Goal: Transaction & Acquisition: Purchase product/service

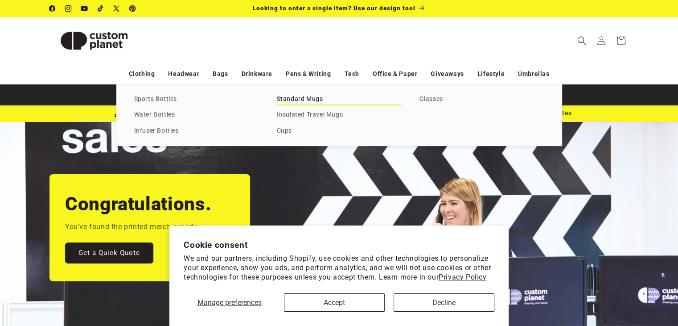
click at [287, 99] on link "Standard Mugs" at bounding box center [339, 99] width 125 height 12
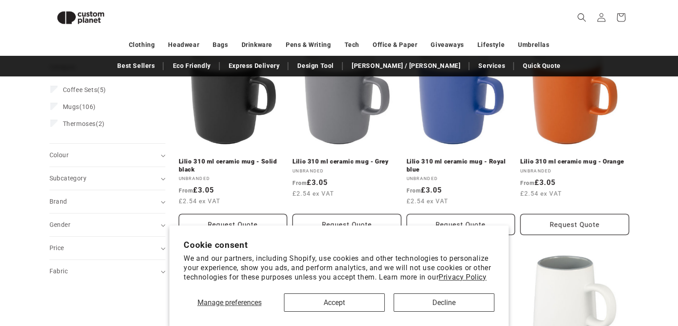
scroll to position [139, 0]
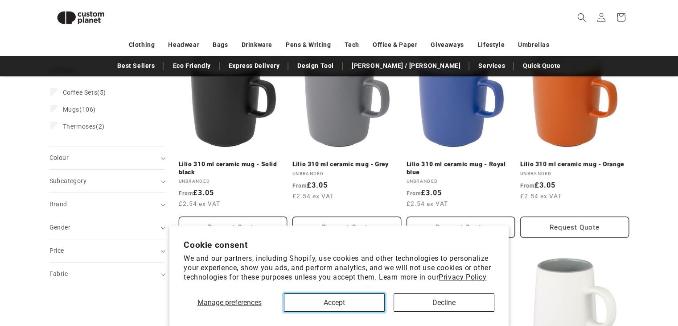
click at [337, 300] on button "Accept" at bounding box center [334, 302] width 101 height 18
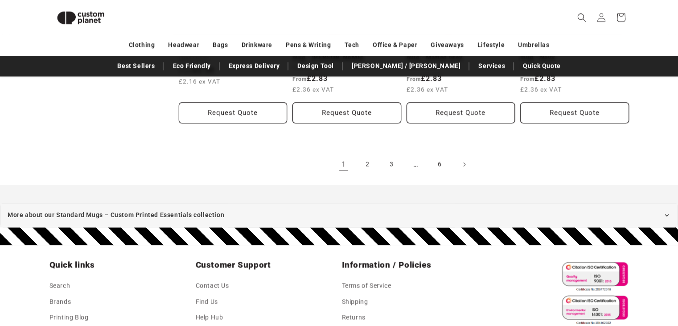
scroll to position [932, 0]
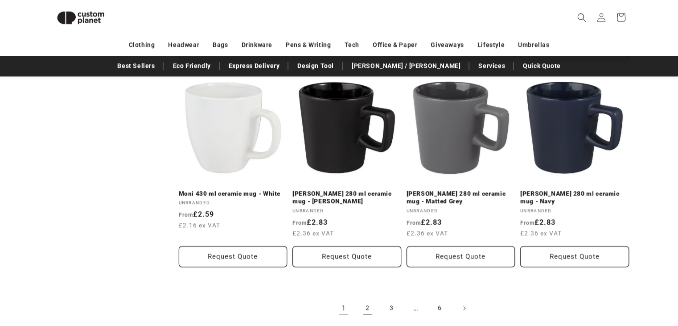
click at [366, 308] on link "2" at bounding box center [368, 308] width 20 height 20
